Goal: Navigation & Orientation: Understand site structure

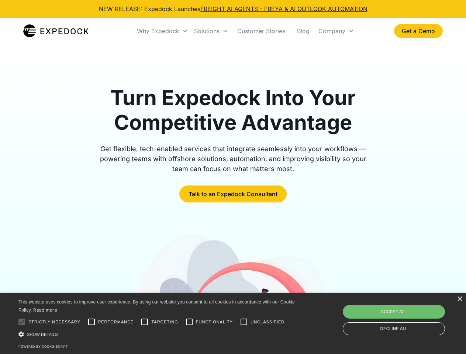
click at [163, 31] on div "Why Expedock" at bounding box center [158, 30] width 42 height 7
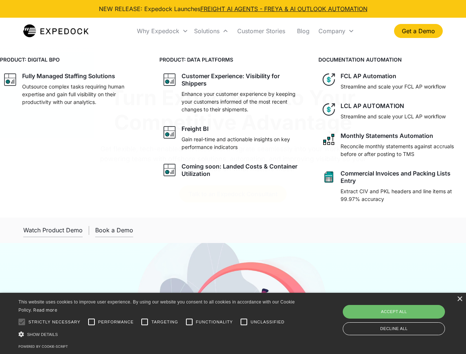
click at [211, 31] on div "Solutions" at bounding box center [206, 30] width 25 height 7
click at [336, 31] on div "Company" at bounding box center [331, 30] width 27 height 7
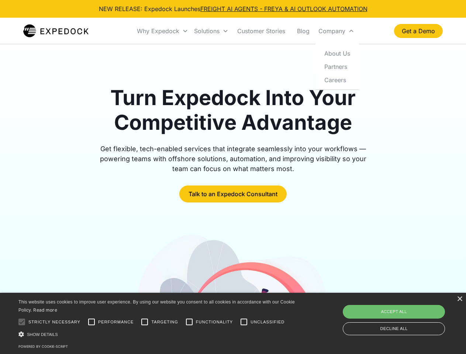
click at [22, 322] on div at bounding box center [21, 321] width 15 height 15
click at [91, 322] on input "Performance" at bounding box center [91, 321] width 15 height 15
checkbox input "true"
click at [144, 322] on input "Targeting" at bounding box center [144, 321] width 15 height 15
checkbox input "true"
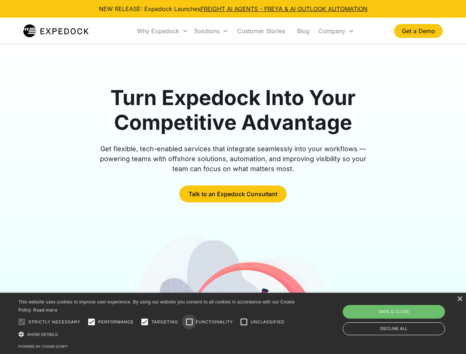
click at [189, 322] on input "Functionality" at bounding box center [189, 321] width 15 height 15
checkbox input "true"
click at [244, 322] on input "Unclassified" at bounding box center [243, 321] width 15 height 15
checkbox input "true"
click at [158, 334] on div "Show details Hide details" at bounding box center [157, 334] width 279 height 8
